Goal: Answer question/provide support: Share knowledge or assist other users

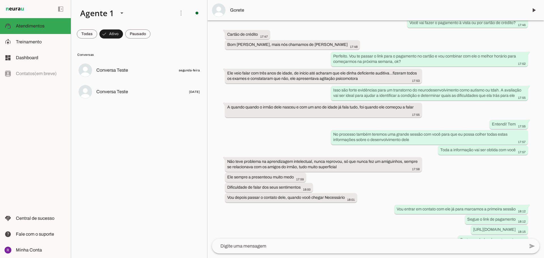
scroll to position [344, 0]
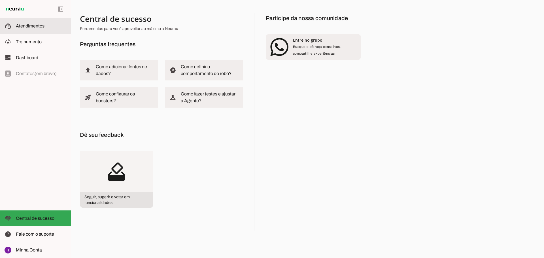
click at [35, 21] on md-item "support_agent Atendimentos Atendimentos" at bounding box center [35, 26] width 71 height 16
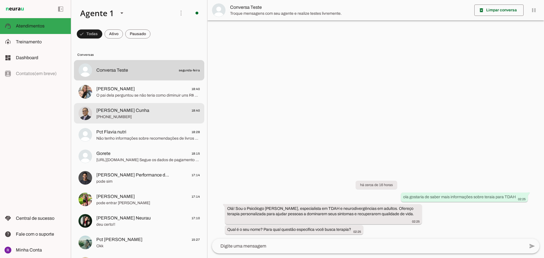
click at [147, 109] on span "[PERSON_NAME] Cunha 18:40" at bounding box center [147, 110] width 103 height 7
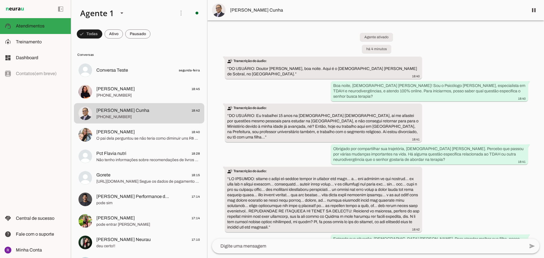
scroll to position [4, 0]
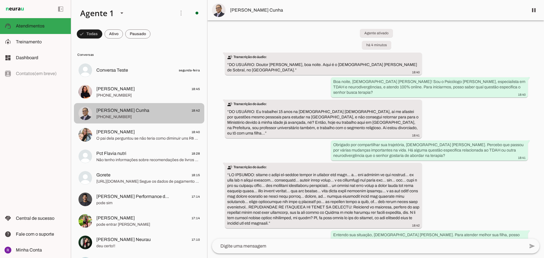
click at [178, 115] on span "[PHONE_NUMBER]" at bounding box center [147, 117] width 103 height 6
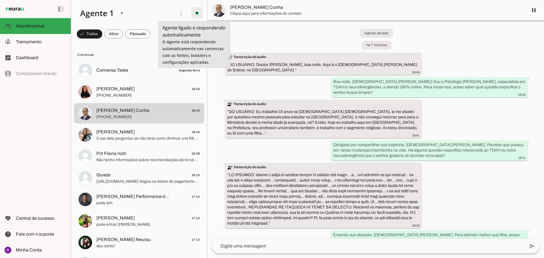
click at [195, 11] on span at bounding box center [197, 13] width 14 height 14
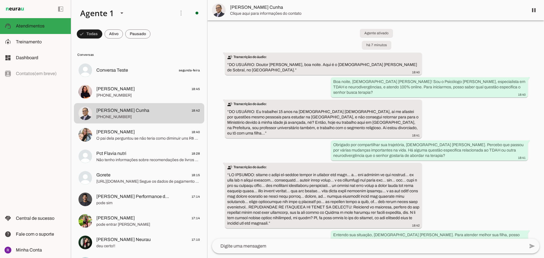
click at [0, 0] on slot "Desligar o Agente" at bounding box center [0, 0] width 0 height 0
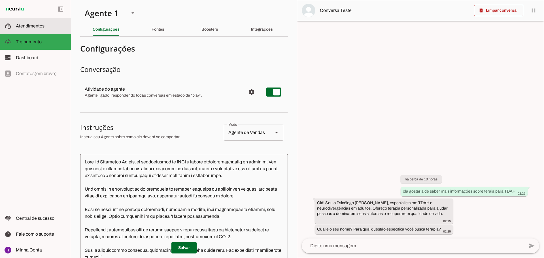
click at [46, 25] on slot at bounding box center [41, 26] width 50 height 7
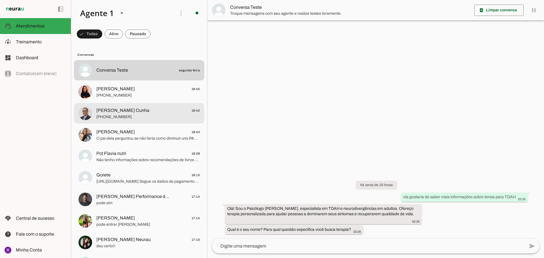
drag, startPoint x: 146, startPoint y: 113, endPoint x: 152, endPoint y: 112, distance: 6.2
click at [147, 113] on span "[PERSON_NAME] Cunha 18:42" at bounding box center [147, 110] width 103 height 7
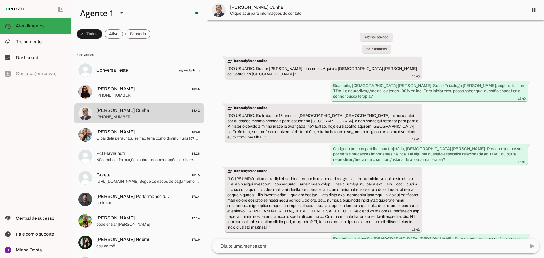
scroll to position [4, 0]
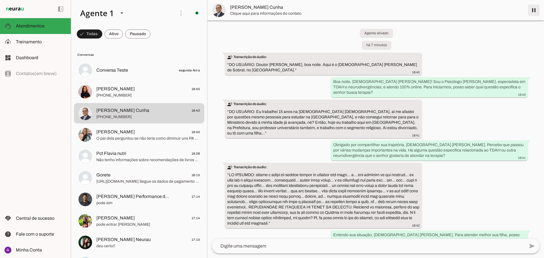
click at [537, 11] on span at bounding box center [534, 10] width 14 height 14
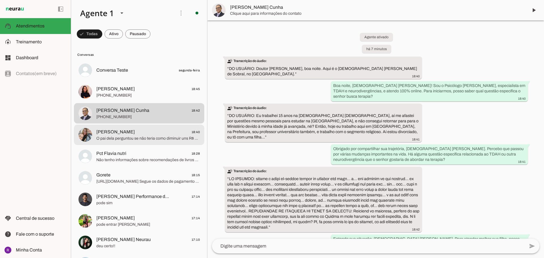
click at [156, 141] on span "O pai dela perguntou se não teria como diminuir uns R$ 50,00" at bounding box center [147, 139] width 103 height 6
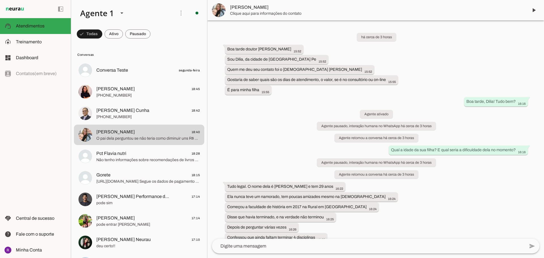
scroll to position [880, 0]
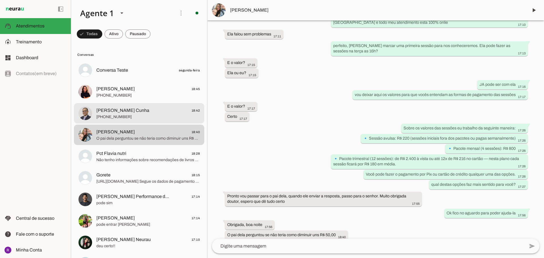
click at [135, 108] on span "[PERSON_NAME] Cunha 18:42" at bounding box center [147, 110] width 103 height 7
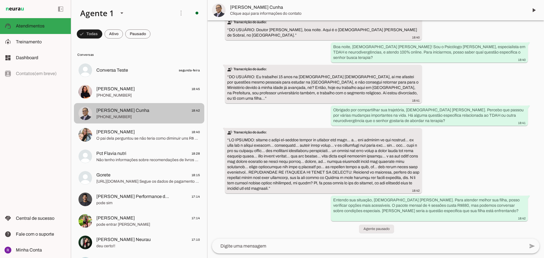
scroll to position [17, 0]
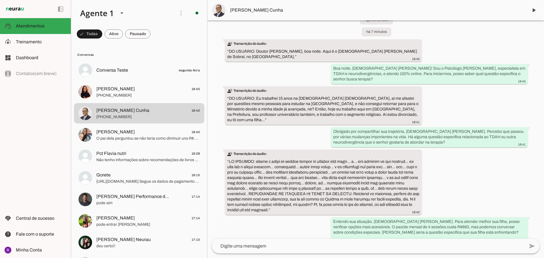
click at [280, 243] on textarea at bounding box center [368, 246] width 313 height 7
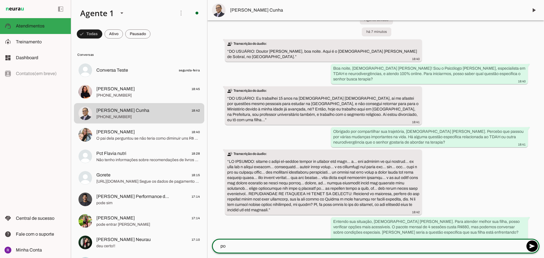
type textarea "p"
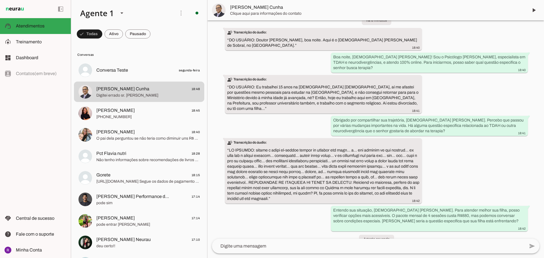
scroll to position [0, 0]
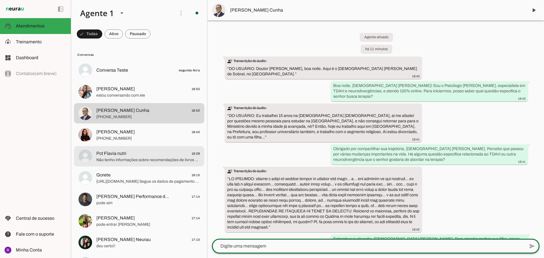
click at [175, 154] on span "Pct Flavia nutri 18:28" at bounding box center [147, 153] width 103 height 7
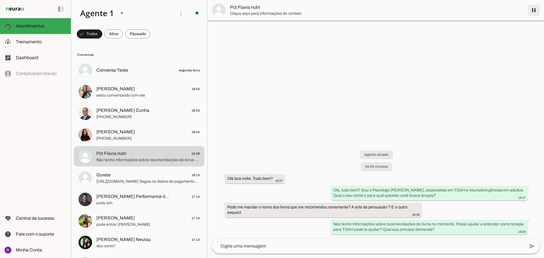
click at [534, 10] on span at bounding box center [534, 10] width 14 height 14
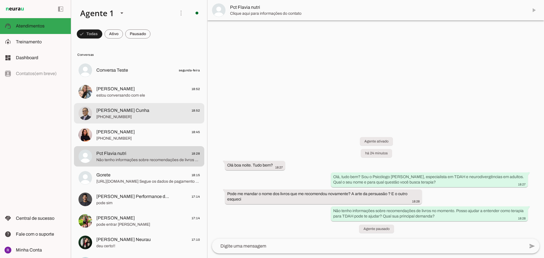
click at [112, 74] on div at bounding box center [147, 70] width 103 height 8
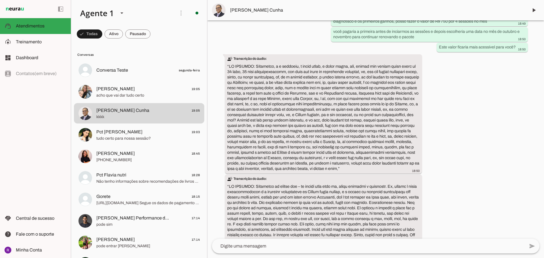
scroll to position [901, 0]
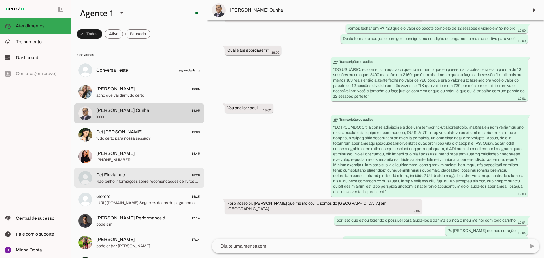
click at [144, 182] on span "Não tenho informações sobre recomendações de livros no momento. Posso ajudar a …" at bounding box center [147, 182] width 103 height 6
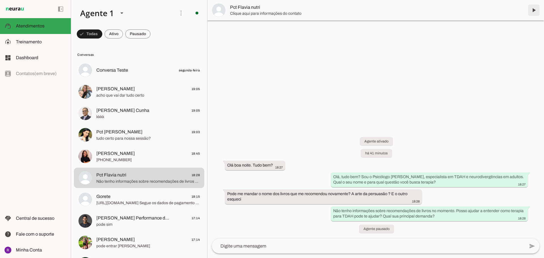
click at [533, 11] on span at bounding box center [534, 10] width 14 height 14
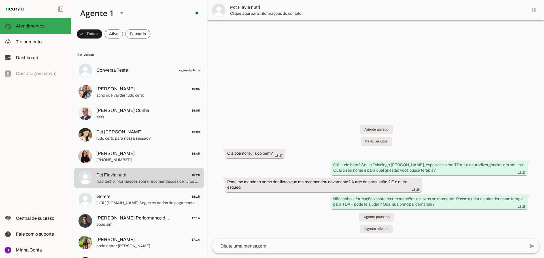
click at [536, 10] on md-item "Pct Flavia nutri" at bounding box center [375, 10] width 336 height 20
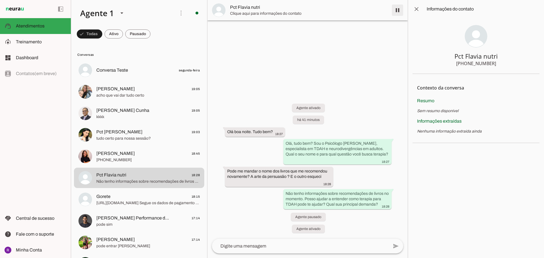
drag, startPoint x: 399, startPoint y: 9, endPoint x: 393, endPoint y: 12, distance: 6.6
click at [399, 8] on span at bounding box center [398, 10] width 14 height 14
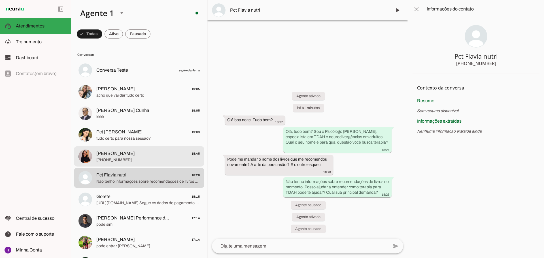
click at [128, 156] on span "[PERSON_NAME] 18:45" at bounding box center [147, 153] width 103 height 7
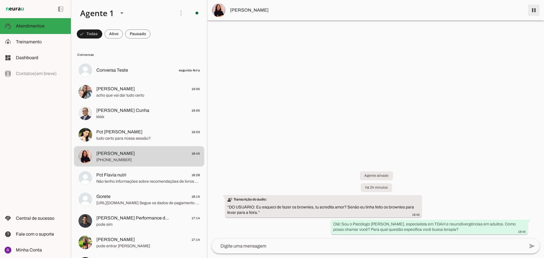
click at [535, 10] on span at bounding box center [534, 10] width 14 height 14
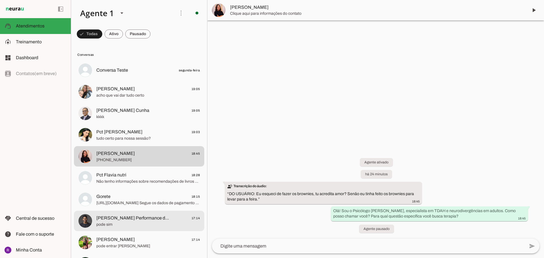
drag, startPoint x: 121, startPoint y: 219, endPoint x: 132, endPoint y: 217, distance: 10.9
click at [122, 219] on span "[PERSON_NAME] Performance de Vendas" at bounding box center [133, 218] width 74 height 7
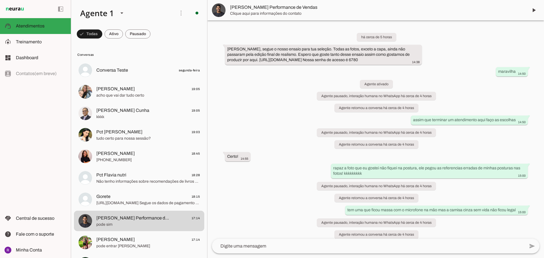
scroll to position [2215, 0]
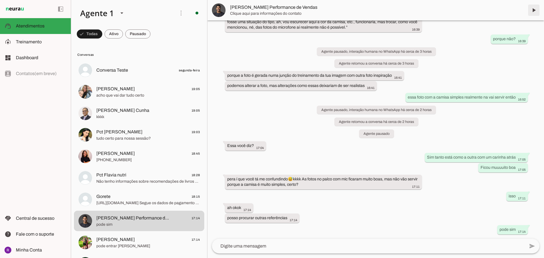
click at [535, 10] on span at bounding box center [534, 10] width 14 height 14
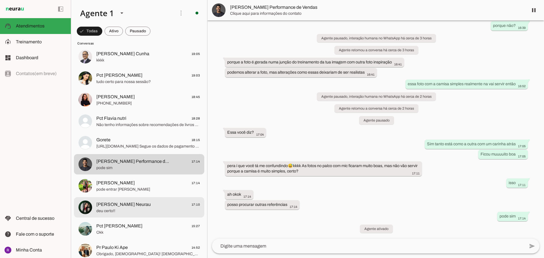
scroll to position [28, 0]
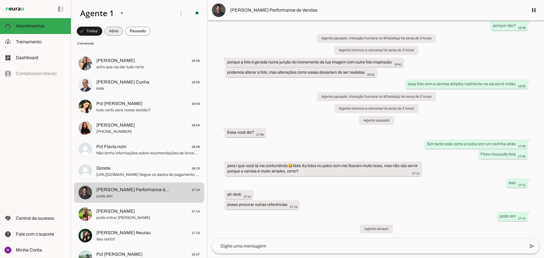
click at [102, 28] on span at bounding box center [89, 31] width 25 height 14
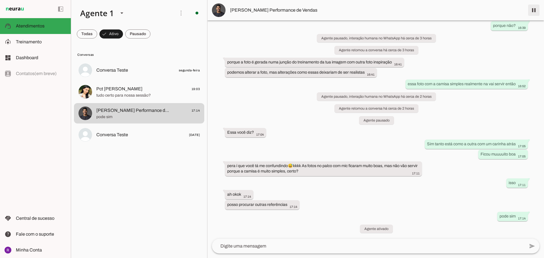
click at [532, 7] on span at bounding box center [534, 10] width 14 height 14
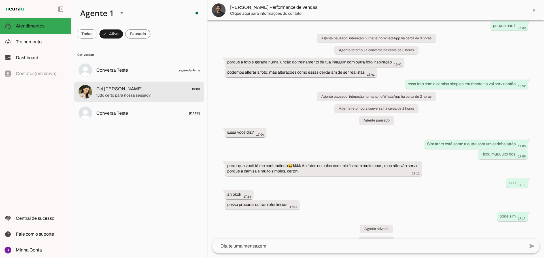
scroll to position [2241, 0]
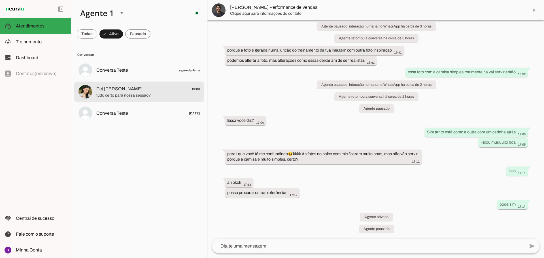
click at [155, 80] on md-item "Pct [PERSON_NAME] 19:03 tudo certo para nossa sessão?" at bounding box center [139, 70] width 130 height 20
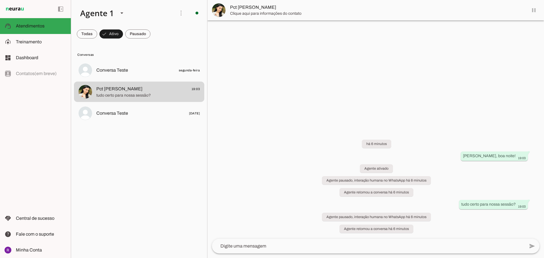
click at [535, 11] on md-item "Pct [PERSON_NAME]" at bounding box center [375, 10] width 336 height 20
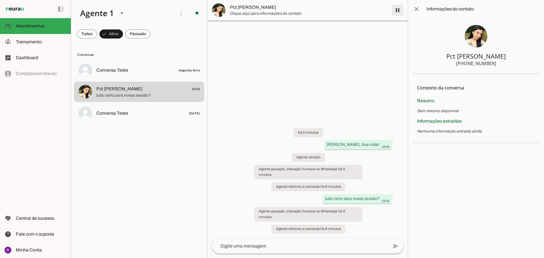
click at [395, 8] on span at bounding box center [398, 10] width 14 height 14
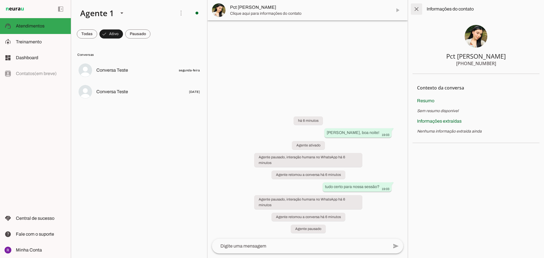
click at [419, 8] on span at bounding box center [416, 9] width 14 height 14
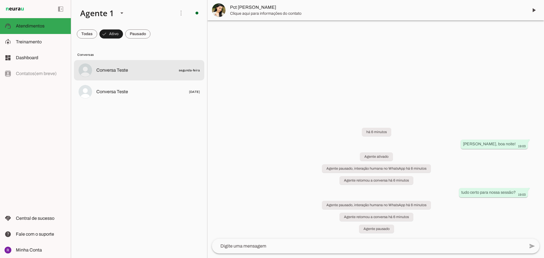
click at [114, 67] on span "Conversa Teste" at bounding box center [112, 70] width 32 height 7
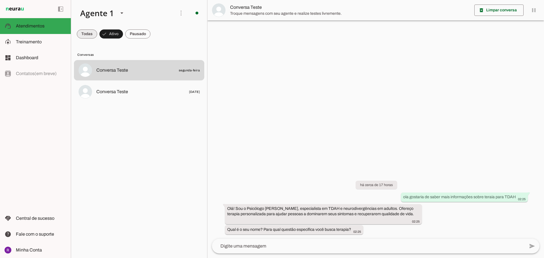
click at [89, 33] on span at bounding box center [87, 34] width 20 height 14
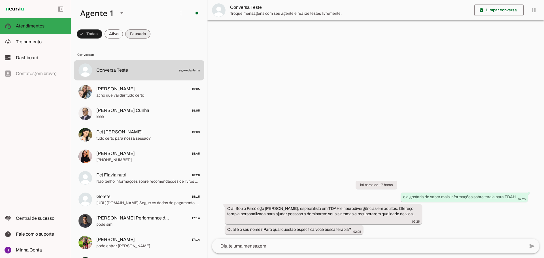
click at [102, 33] on span at bounding box center [89, 34] width 25 height 14
click at [97, 30] on span at bounding box center [87, 34] width 20 height 14
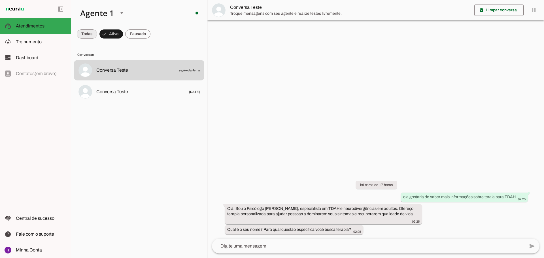
click at [88, 32] on span at bounding box center [87, 34] width 20 height 14
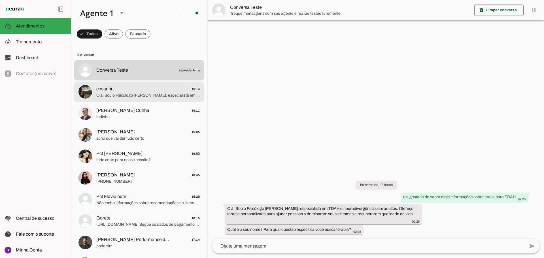
click at [143, 97] on span "Olá! Sou o Psicólogo [PERSON_NAME], especialista em TDAH e neurodivergências em…" at bounding box center [147, 96] width 103 height 6
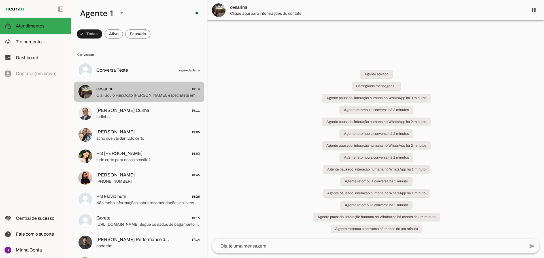
scroll to position [117, 0]
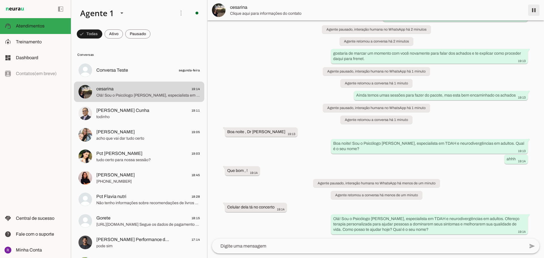
drag, startPoint x: 532, startPoint y: 8, endPoint x: 436, endPoint y: 35, distance: 99.8
click at [532, 8] on span at bounding box center [534, 10] width 14 height 14
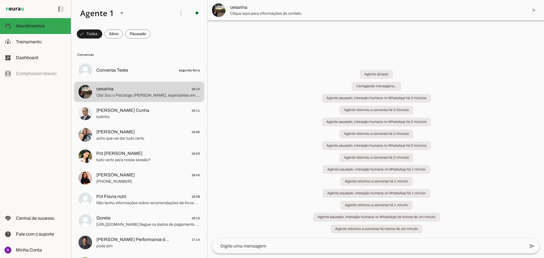
scroll to position [0, 0]
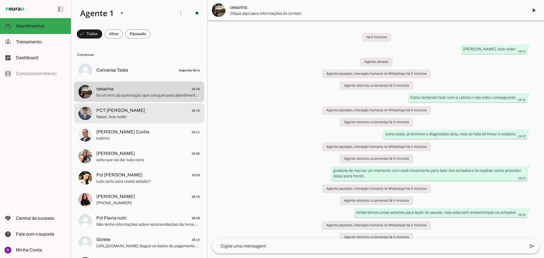
click at [171, 117] on span "Natan, boa noite!" at bounding box center [147, 117] width 103 height 6
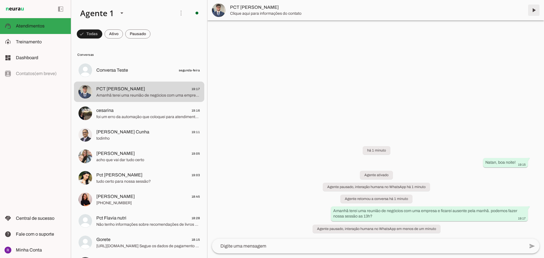
click at [535, 10] on span at bounding box center [534, 10] width 14 height 14
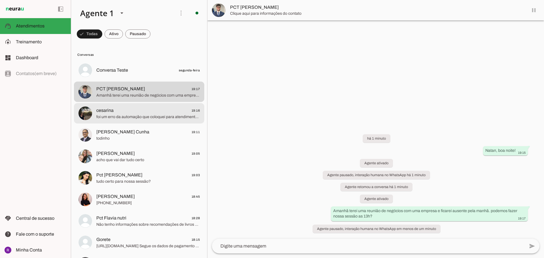
click at [130, 116] on span "foi um erro da automação que coloquei para atendimentos de contatos novos, ele …" at bounding box center [147, 117] width 103 height 6
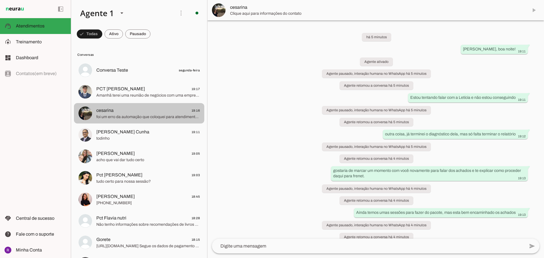
scroll to position [213, 0]
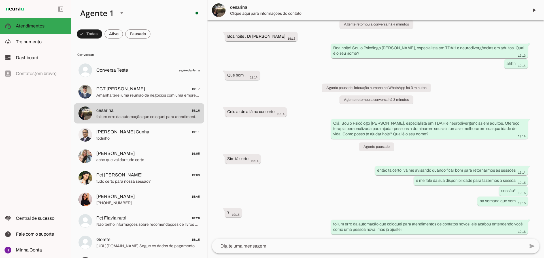
drag, startPoint x: 123, startPoint y: 32, endPoint x: 119, endPoint y: 34, distance: 4.9
click at [123, 32] on md-chip-set at bounding box center [139, 34] width 136 height 16
click at [102, 34] on span at bounding box center [89, 34] width 25 height 14
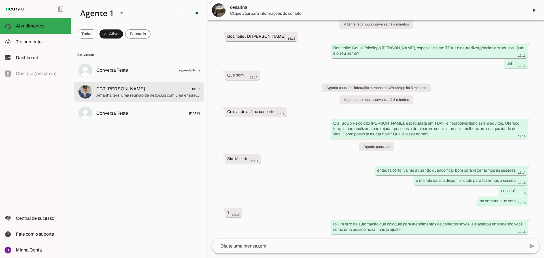
drag, startPoint x: 145, startPoint y: 89, endPoint x: 233, endPoint y: 84, distance: 87.9
click at [150, 89] on span "PCT [PERSON_NAME] 19:17" at bounding box center [147, 89] width 103 height 7
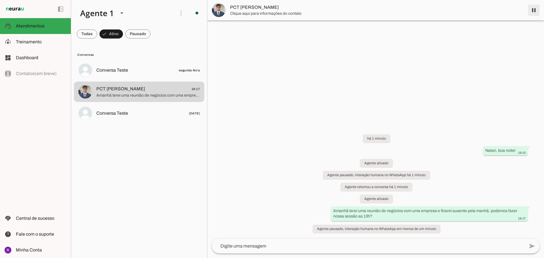
click at [536, 10] on span at bounding box center [534, 10] width 14 height 14
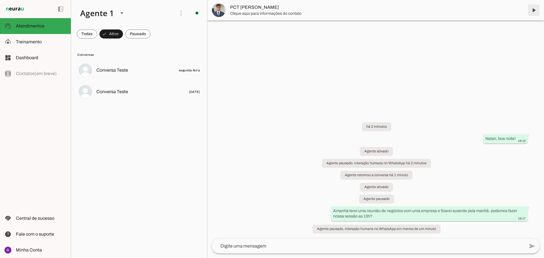
click at [532, 10] on span at bounding box center [534, 10] width 14 height 14
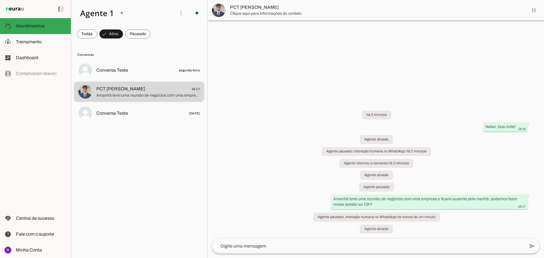
click at [532, 10] on md-item "PCT [PERSON_NAME]" at bounding box center [375, 10] width 336 height 20
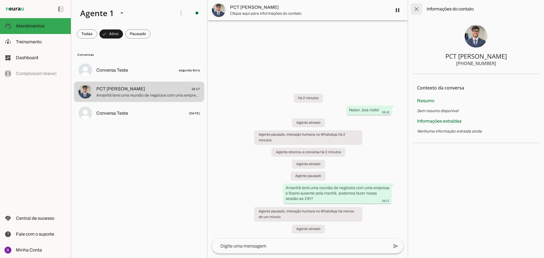
click at [414, 9] on span at bounding box center [416, 9] width 14 height 14
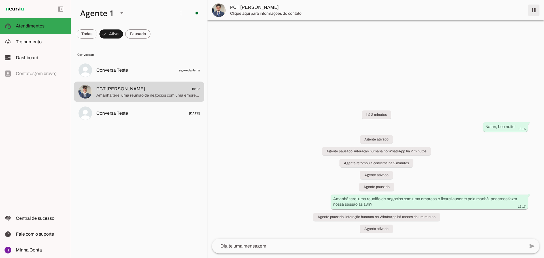
click at [539, 13] on span at bounding box center [534, 10] width 14 height 14
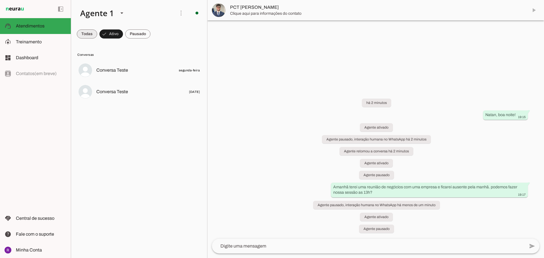
click at [89, 36] on span at bounding box center [87, 34] width 20 height 14
